Goal: Task Accomplishment & Management: Complete application form

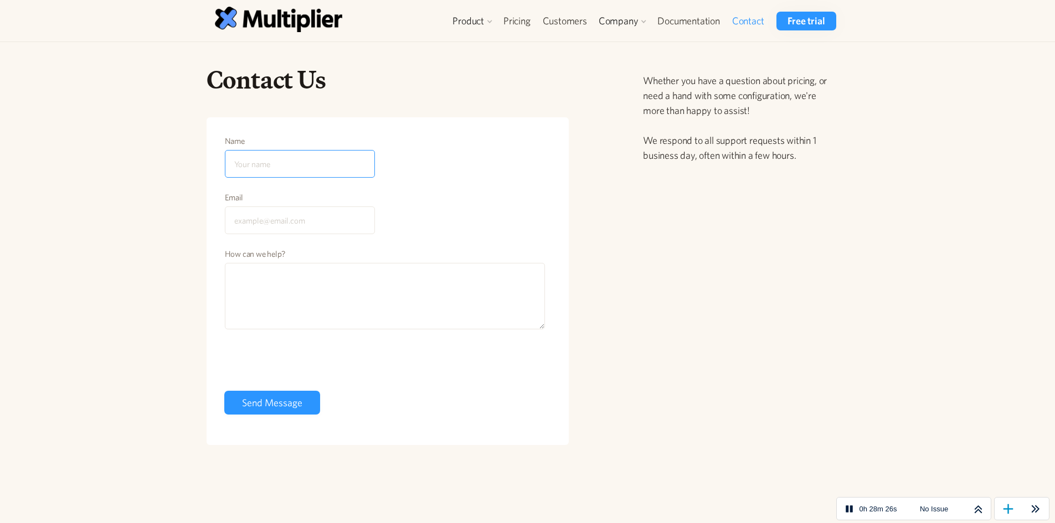
click at [303, 167] on input "Name" at bounding box center [300, 164] width 150 height 28
type input "Patrecia"
type input "[EMAIL_ADDRESS][DOMAIN_NAME]"
click at [325, 280] on textarea "How can we help?" at bounding box center [385, 296] width 321 height 66
paste textarea "Multiplier Identity Governance â  IGA for Okta & Entra ID app ANNUAL Standard…"
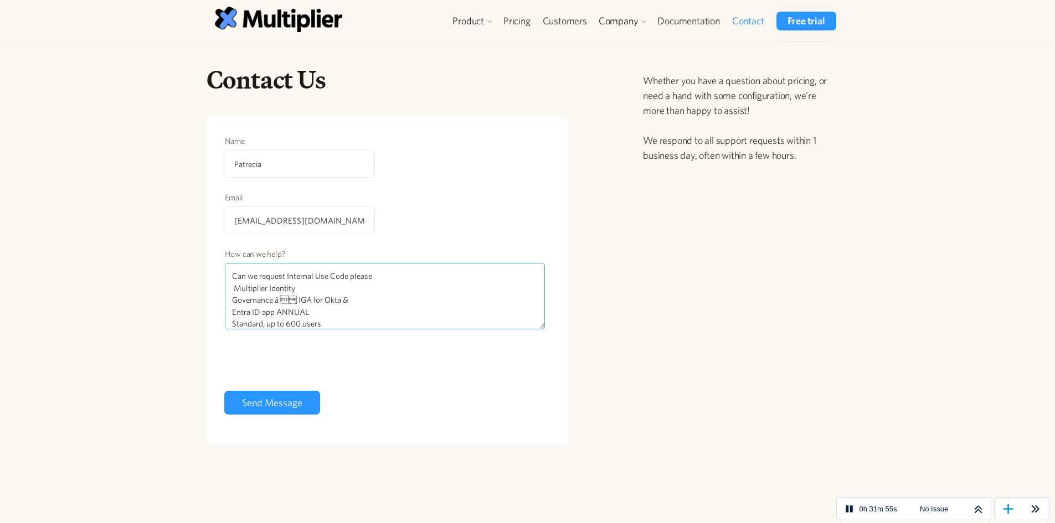
click at [231, 292] on textarea "Can we request Internal Use Code please Multiplier Identity Governance â  IGA…" at bounding box center [385, 296] width 321 height 66
click at [234, 302] on textarea "Can we request Internal Use Code please Multiplier Identity Governance â  IGA…" at bounding box center [385, 296] width 321 height 66
click at [233, 301] on textarea "Can we request Internal Use Code please Multiplier Identity Governance â  IGA…" at bounding box center [385, 296] width 321 height 66
drag, startPoint x: 231, startPoint y: 313, endPoint x: 324, endPoint y: 287, distance: 95.9
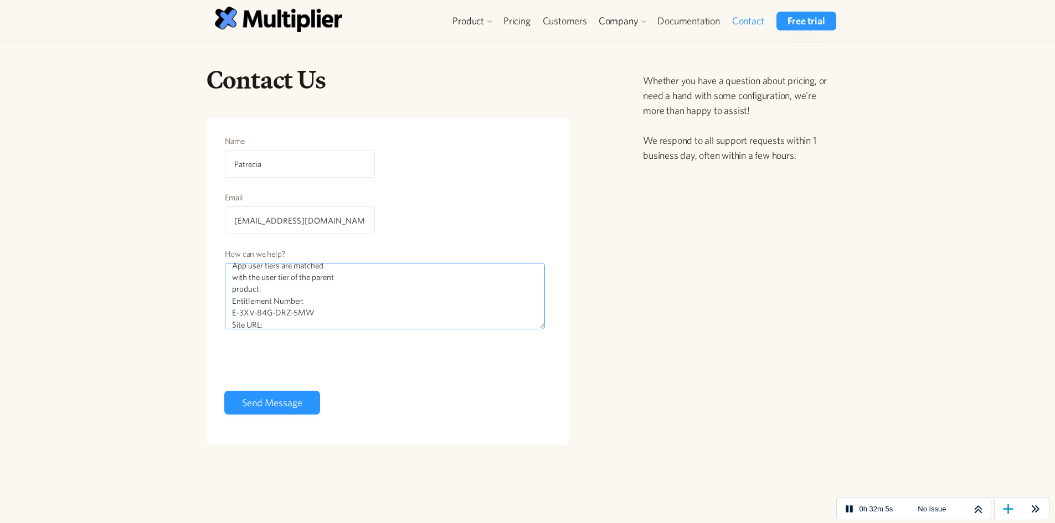
click at [324, 287] on textarea "Can we request Internal Use Code please Multiplier Identity Governance â  IGA…" at bounding box center [385, 296] width 321 height 66
click at [231, 325] on textarea "Can we request Internal Use Code please Multiplier Identity Governance â  IGA…" at bounding box center [385, 296] width 321 height 66
click at [233, 305] on textarea "Can we request Internal Use Code please Multiplier Identity Governance â  IGA…" at bounding box center [385, 296] width 321 height 66
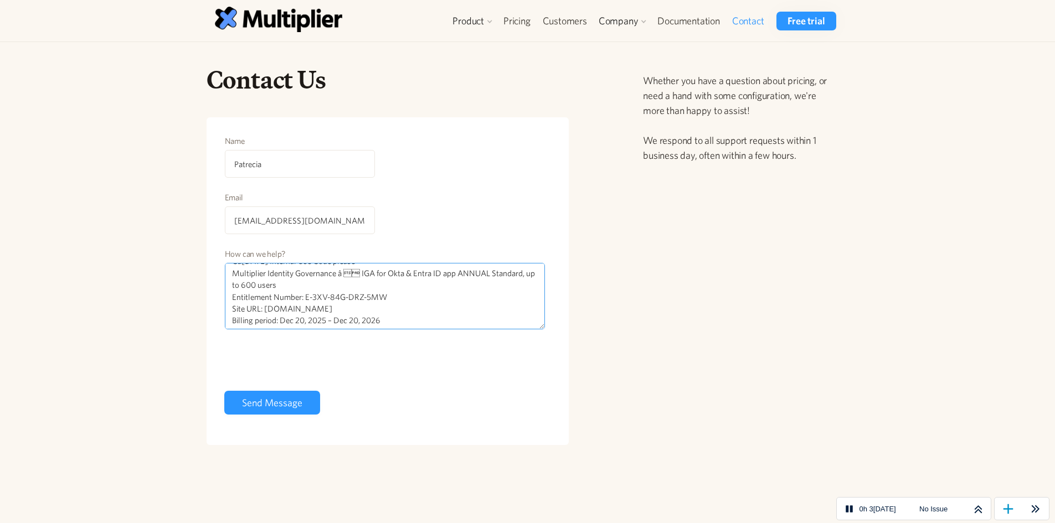
scroll to position [0, 0]
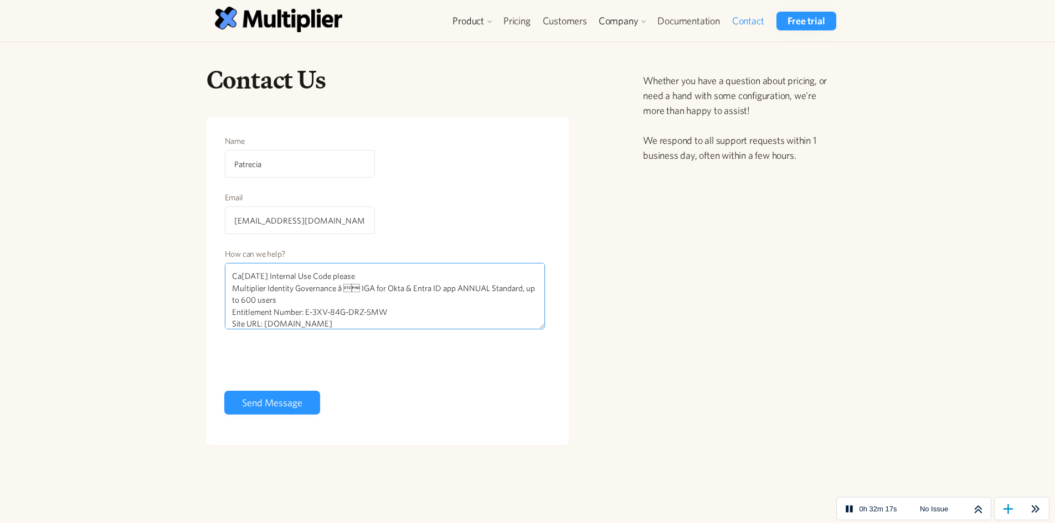
click at [298, 297] on textarea "Ca[DATE] Internal Use Code please Multiplier Identity Governance â  IGA for O…" at bounding box center [385, 296] width 321 height 66
click at [393, 275] on textarea "Ca[DATE] Internal Use Code please Multiplier Identity Governance â  IGA for O…" at bounding box center [385, 296] width 321 height 66
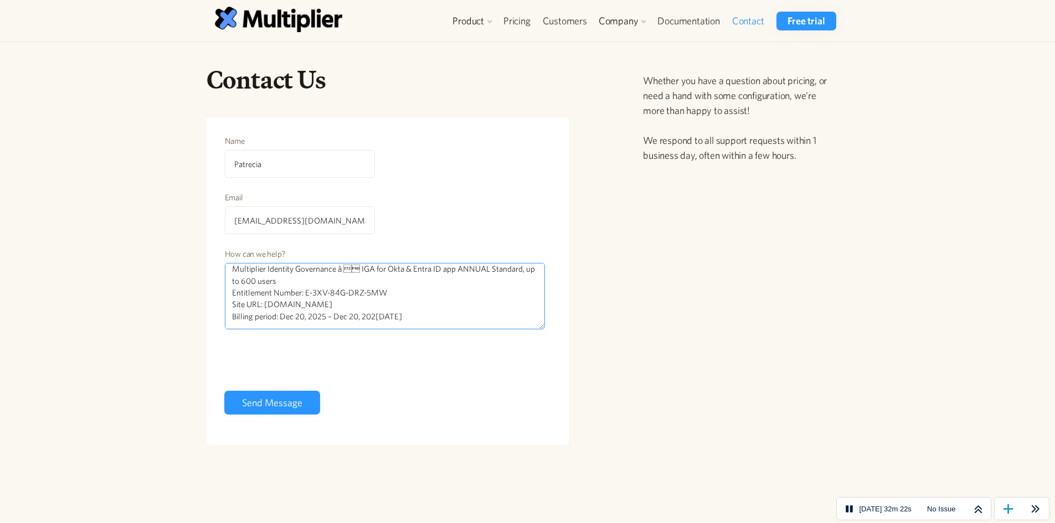
type textarea "Can we request Internal Use Code please Multiplier Identity Governance â  IGA…"
click at [282, 400] on input "Send Message" at bounding box center [272, 403] width 96 height 24
type input "Please wait..."
